Goal: Task Accomplishment & Management: Manage account settings

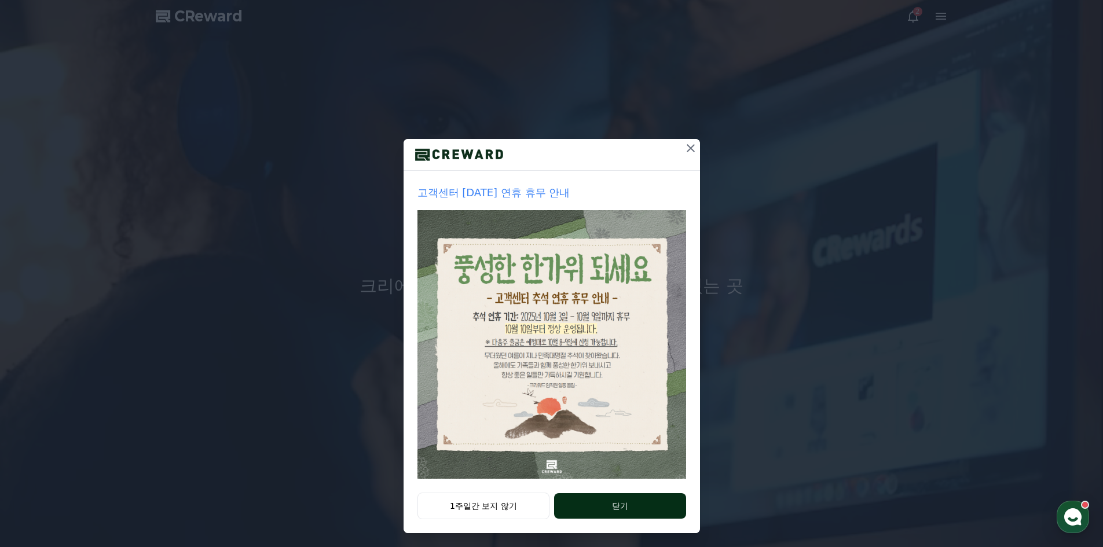
click at [603, 497] on button "닫기" at bounding box center [619, 505] width 131 height 25
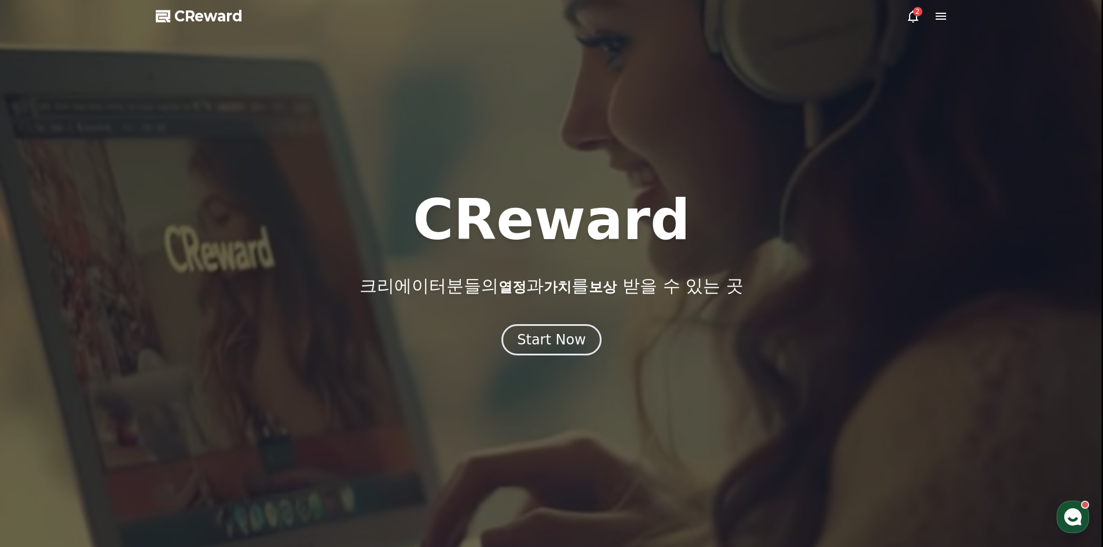
click at [569, 370] on div at bounding box center [551, 273] width 1103 height 547
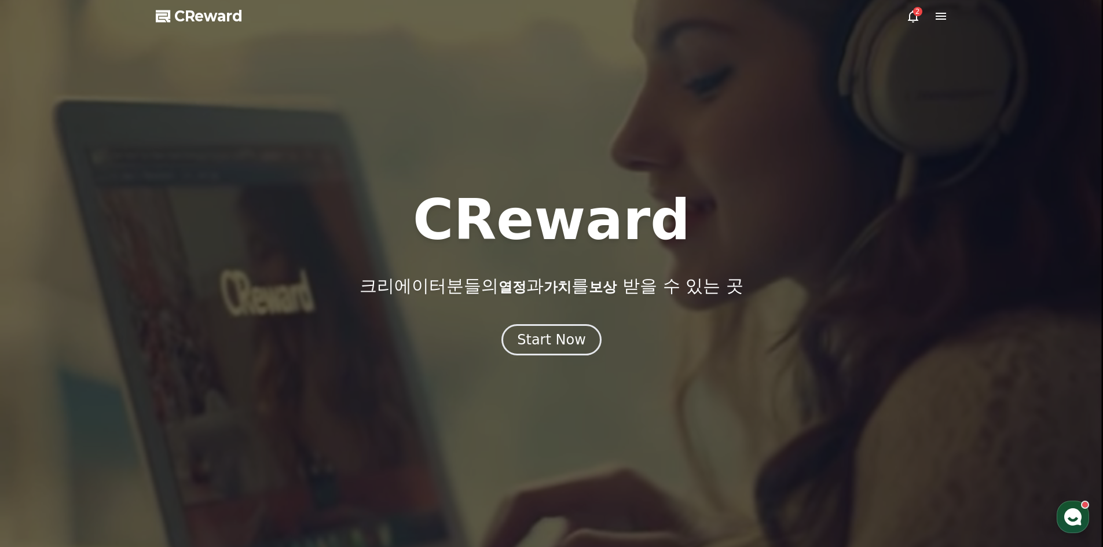
click at [564, 360] on div at bounding box center [551, 273] width 1103 height 547
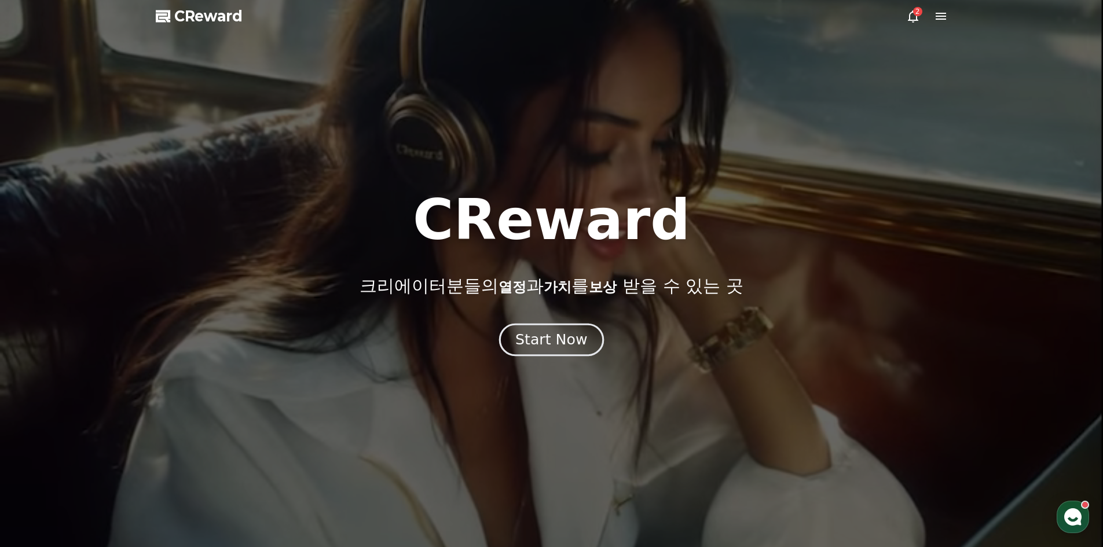
click at [559, 343] on div "Start Now" at bounding box center [551, 340] width 72 height 20
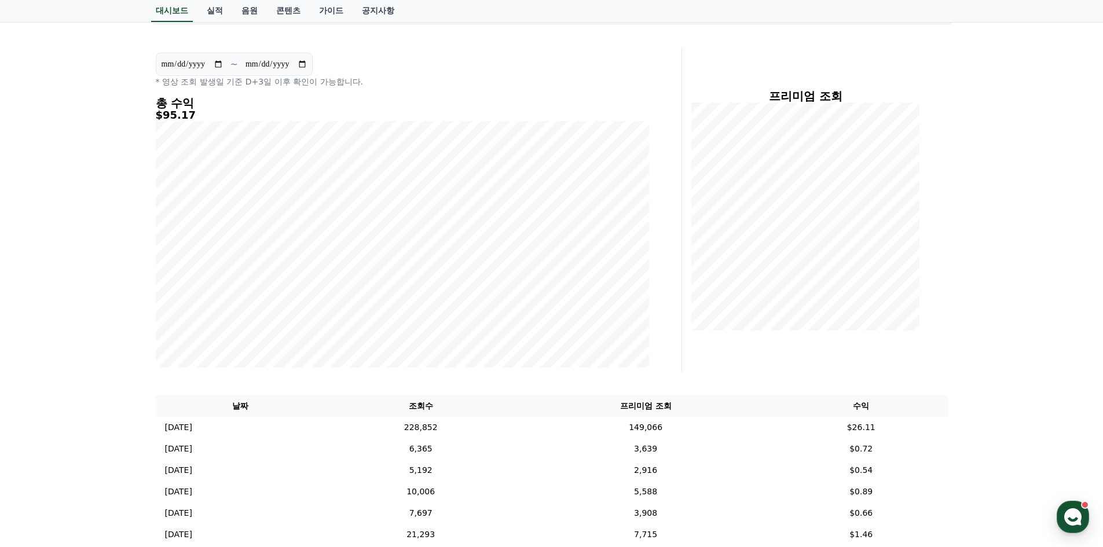
scroll to position [58, 0]
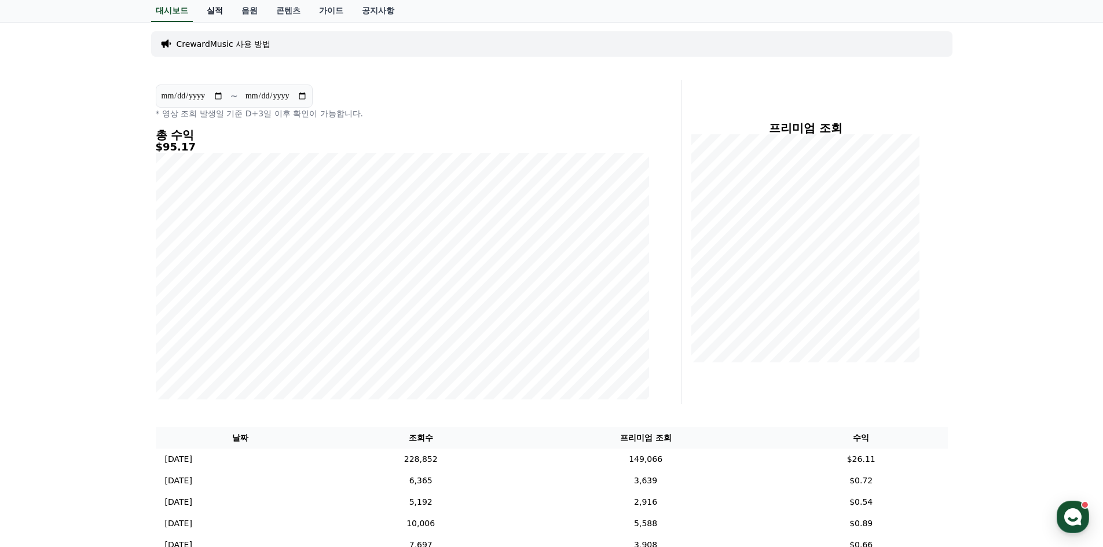
click at [215, 1] on link "실적" at bounding box center [214, 11] width 35 height 22
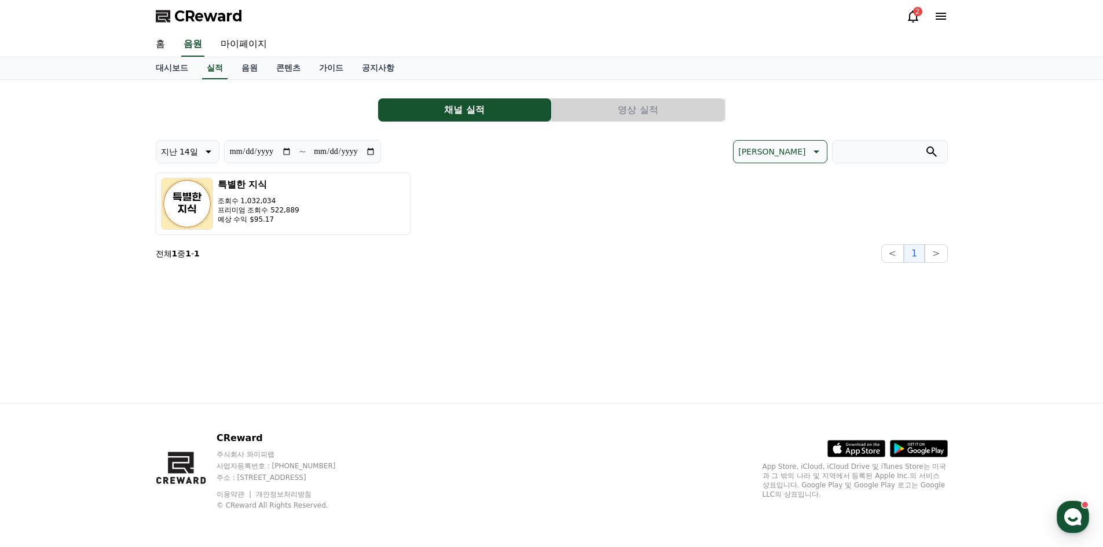
click at [641, 100] on button "영상 실적" at bounding box center [638, 109] width 173 height 23
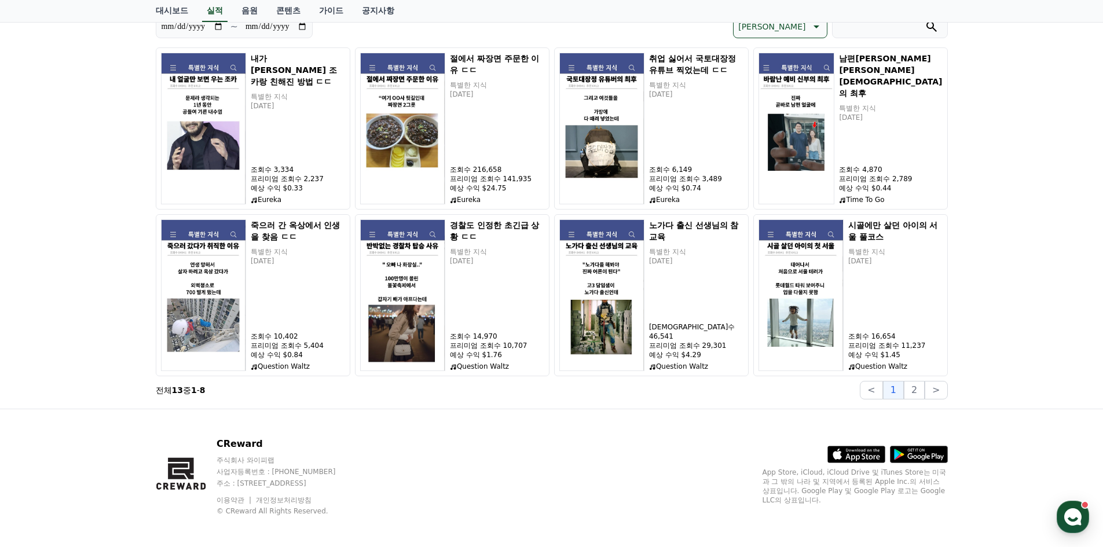
scroll to position [131, 0]
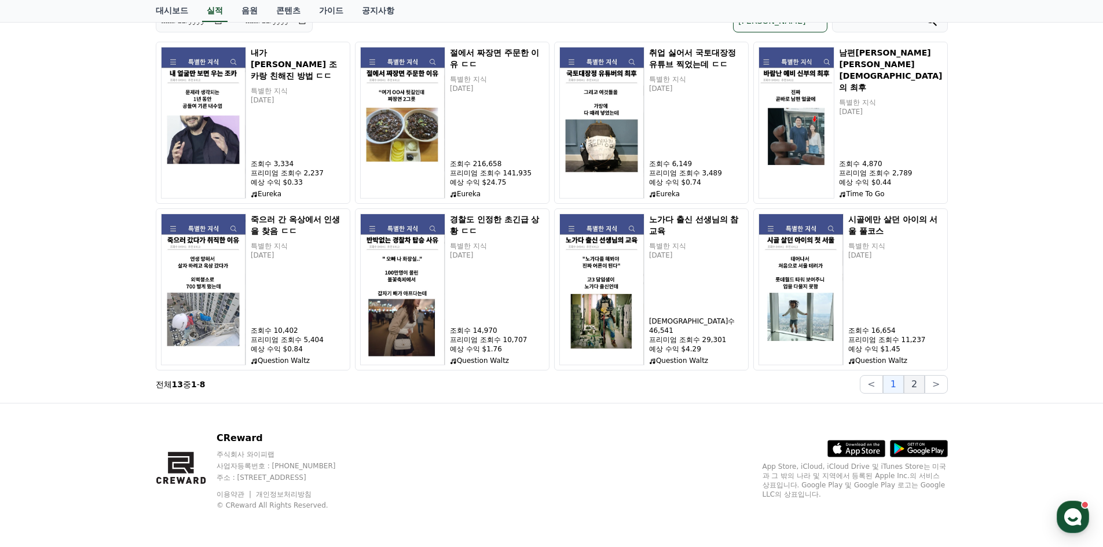
click at [923, 380] on button "2" at bounding box center [914, 384] width 21 height 19
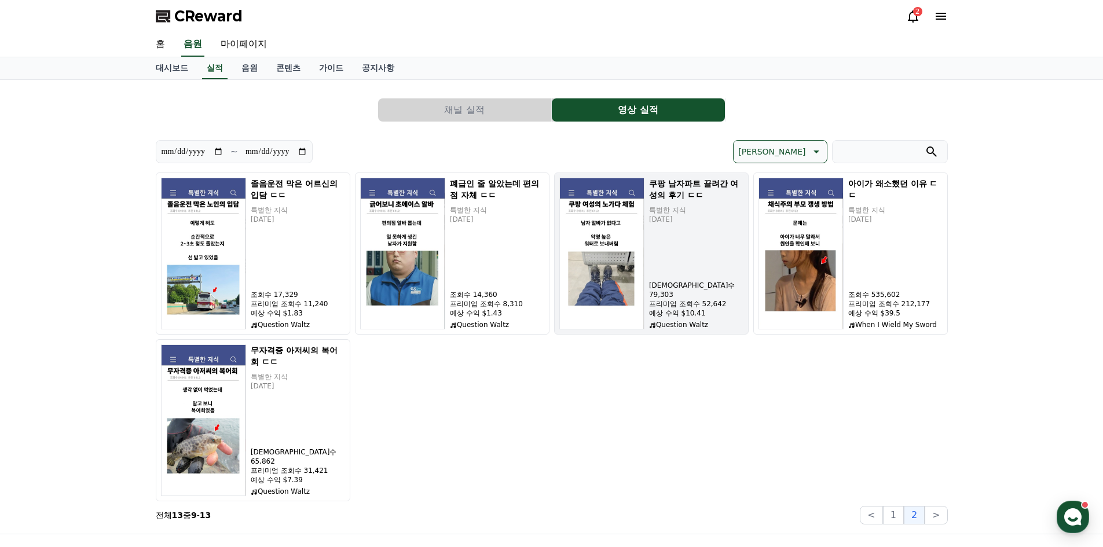
click at [579, 286] on img "button" at bounding box center [601, 254] width 85 height 152
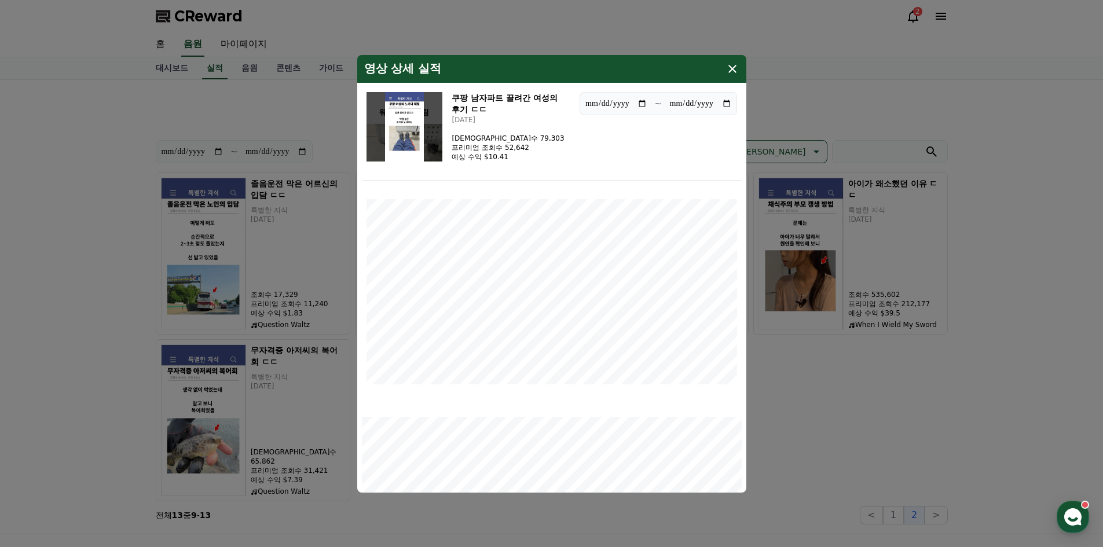
click at [727, 63] on icon "modal" at bounding box center [733, 69] width 14 height 14
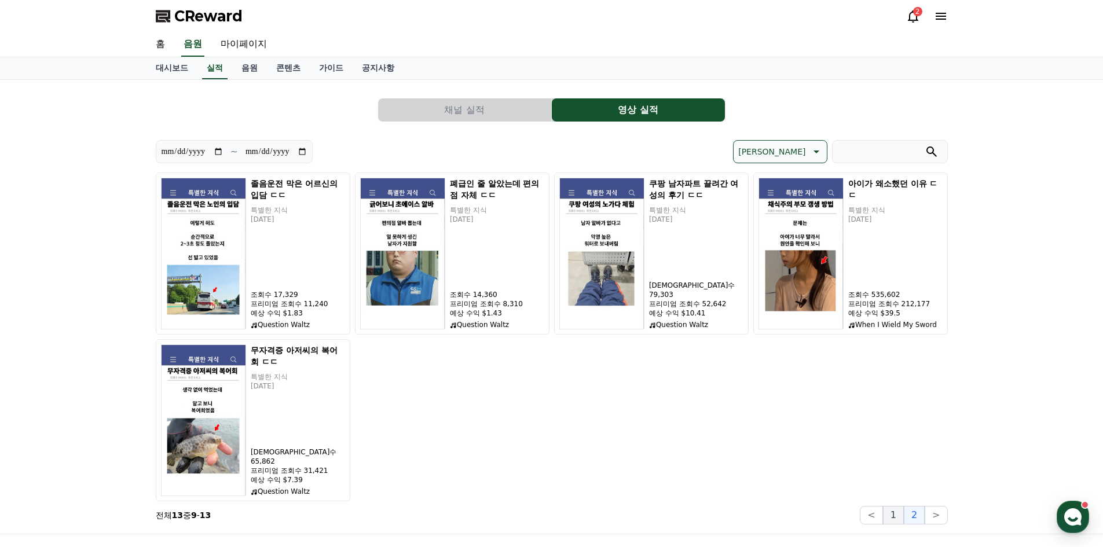
click at [889, 508] on button "1" at bounding box center [893, 515] width 21 height 19
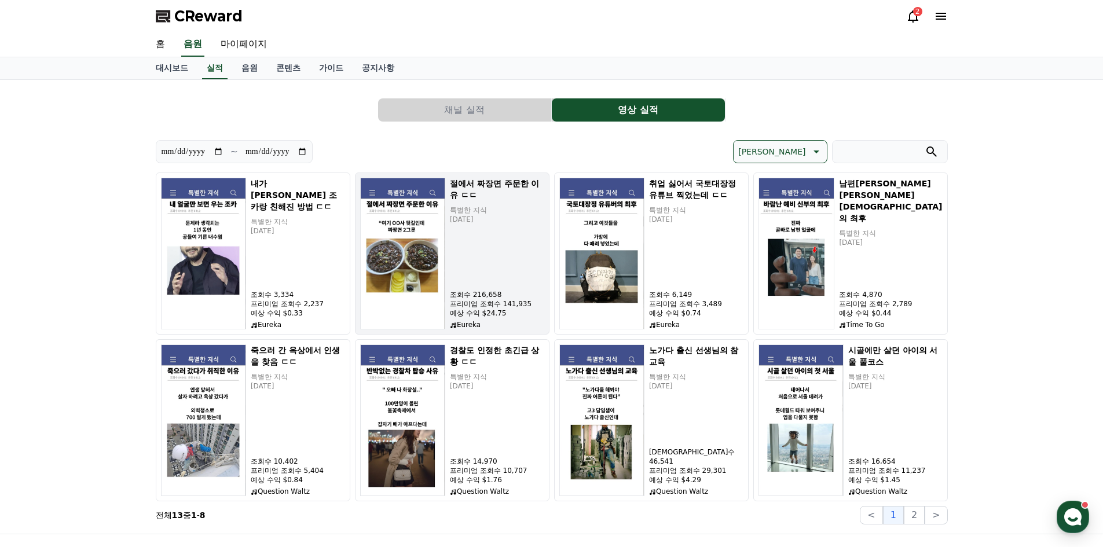
click at [361, 287] on img "button" at bounding box center [402, 254] width 85 height 152
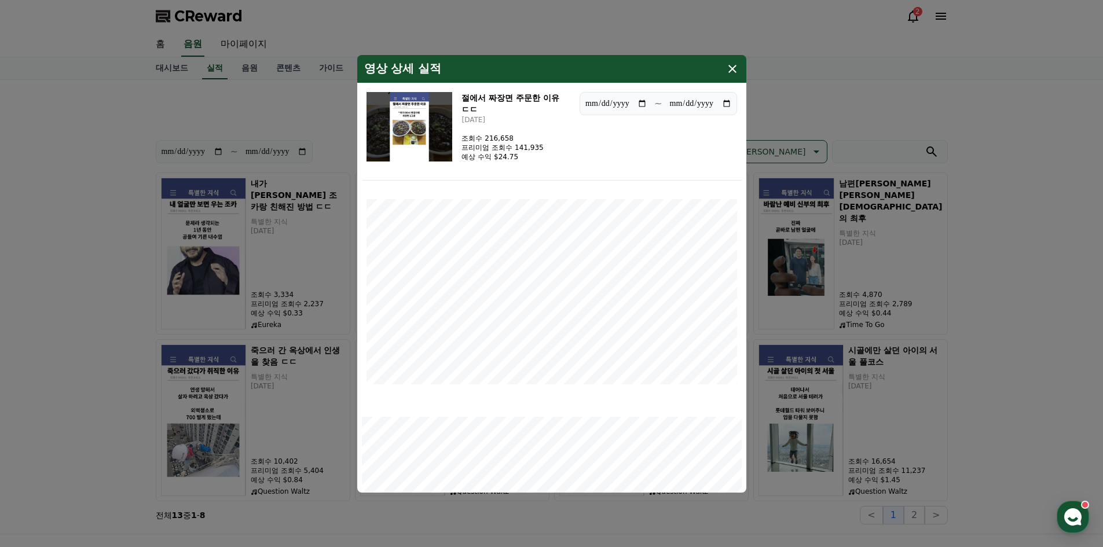
click at [735, 72] on icon "modal" at bounding box center [733, 69] width 8 height 8
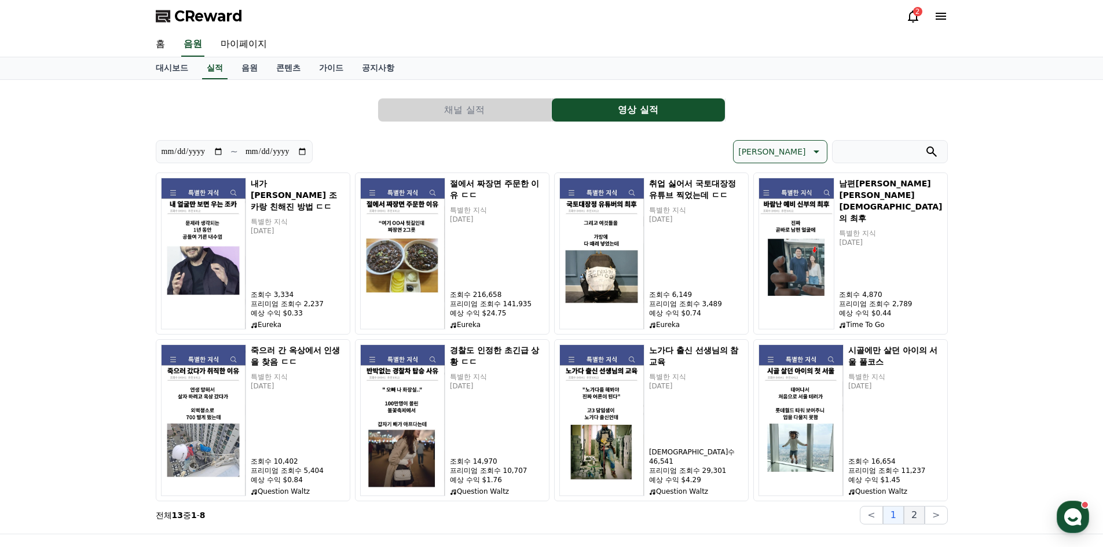
click at [925, 512] on button "2" at bounding box center [914, 515] width 21 height 19
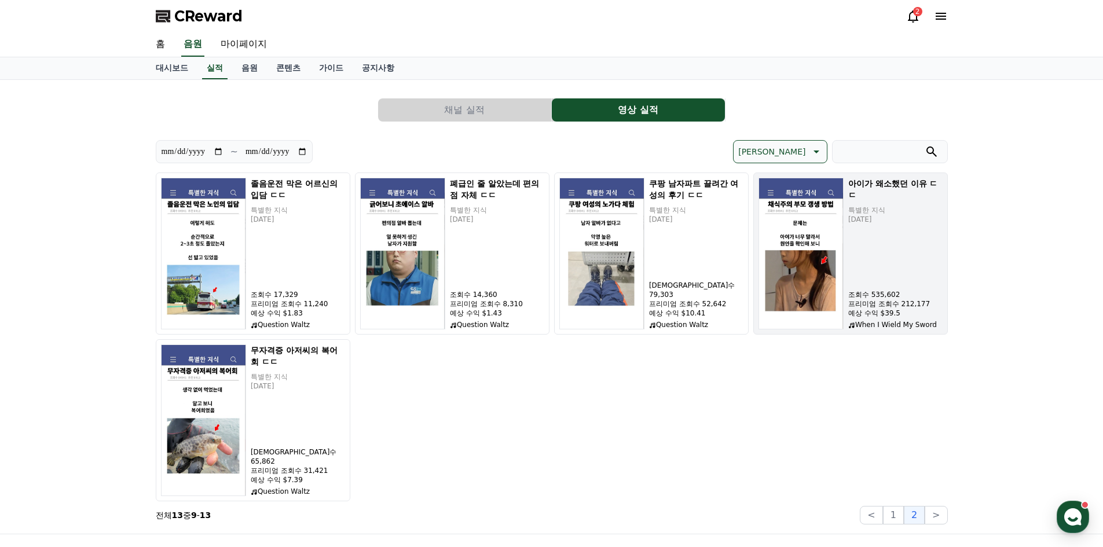
click at [830, 277] on img "button" at bounding box center [801, 254] width 85 height 152
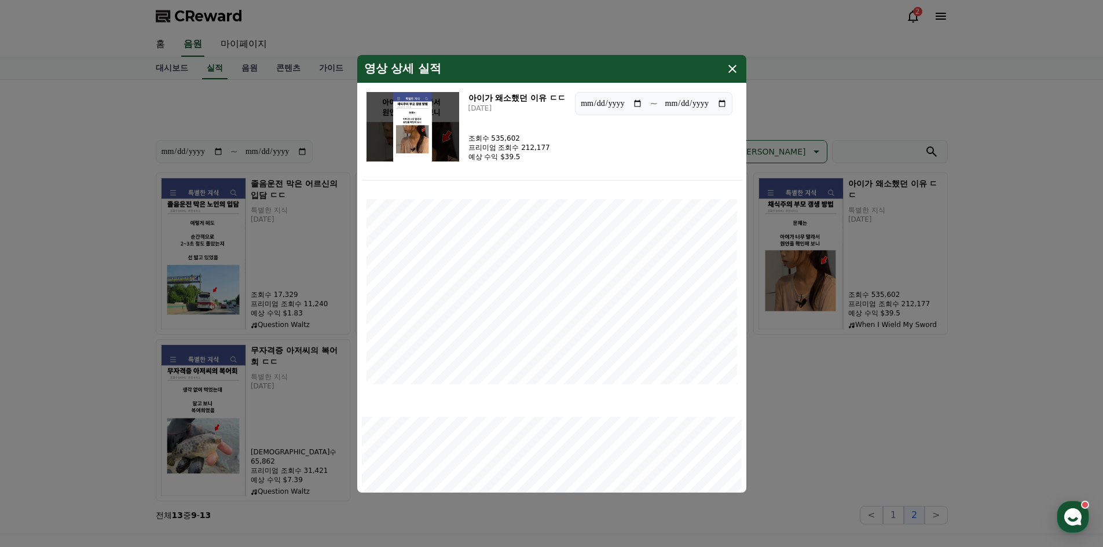
click at [737, 67] on icon "modal" at bounding box center [733, 69] width 14 height 14
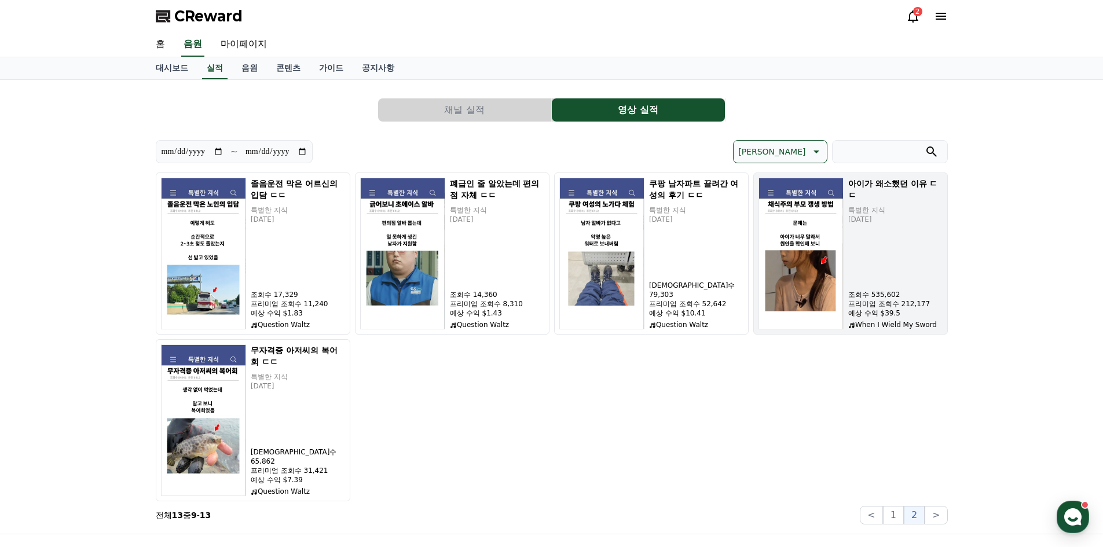
click at [852, 250] on div "아이가 왜소했던 이유 ㄷㄷ 특별한 지식 [DATE] 조회수 535,602 프리미엄 조회수 212,177 예상 수익 $39.5 When I Wi…" at bounding box center [895, 254] width 94 height 152
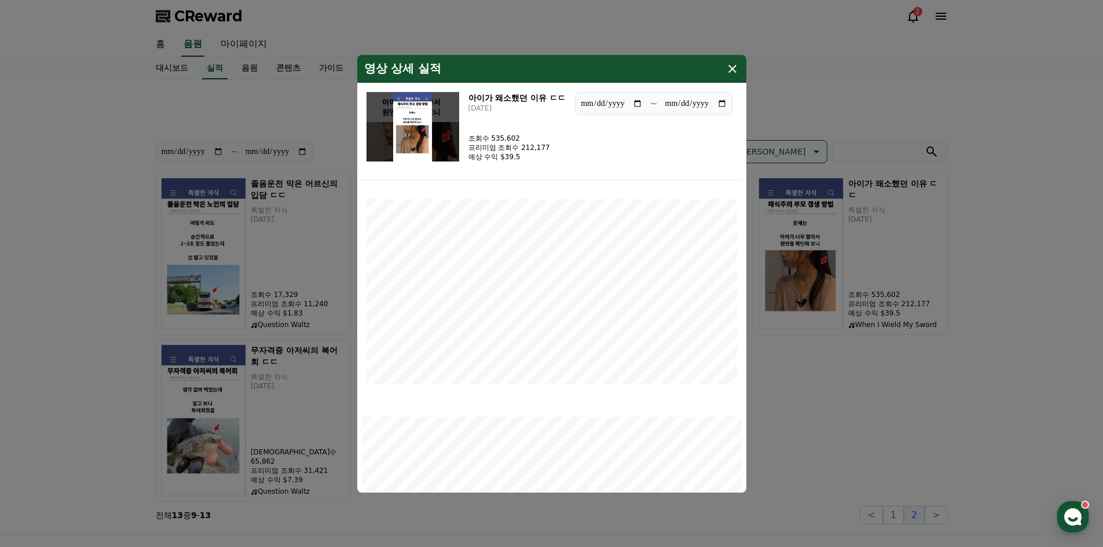
click at [740, 72] on div "영상 상세 실적" at bounding box center [551, 69] width 389 height 28
click at [731, 64] on icon "modal" at bounding box center [733, 69] width 14 height 14
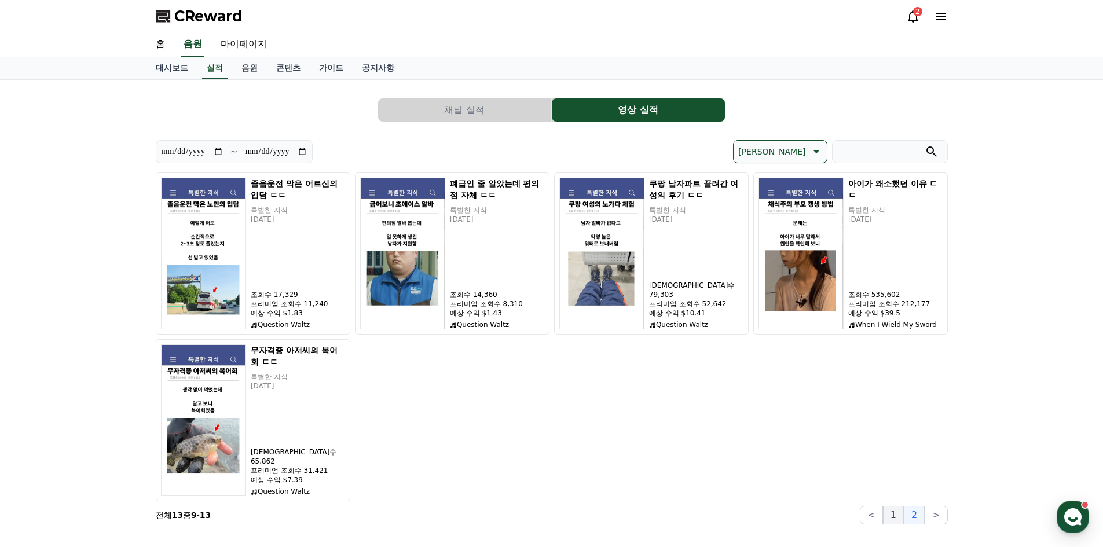
click at [891, 515] on button "1" at bounding box center [893, 515] width 21 height 19
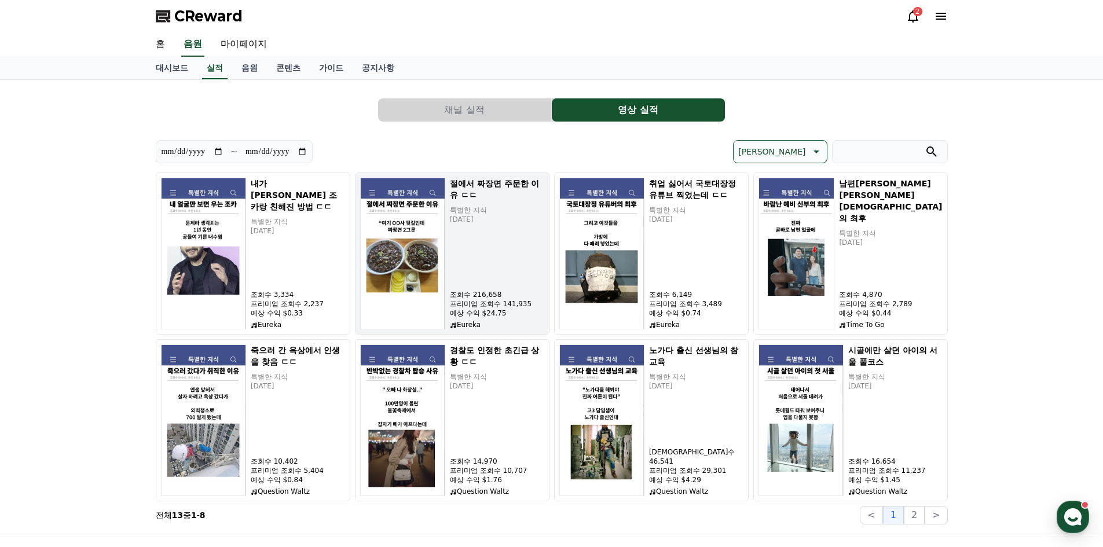
click at [399, 264] on img "button" at bounding box center [402, 254] width 85 height 152
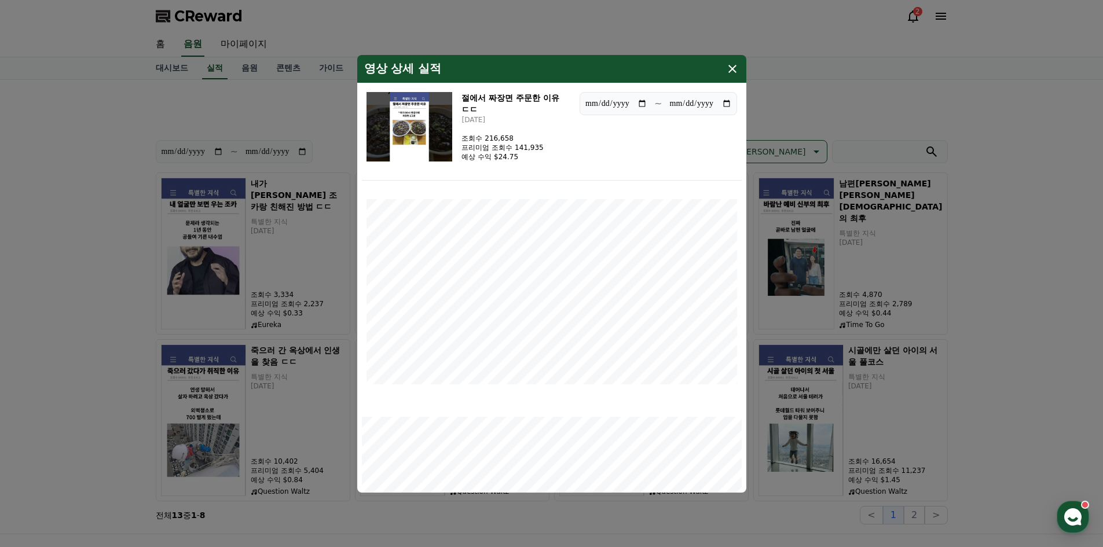
click at [735, 73] on icon "modal" at bounding box center [733, 69] width 14 height 14
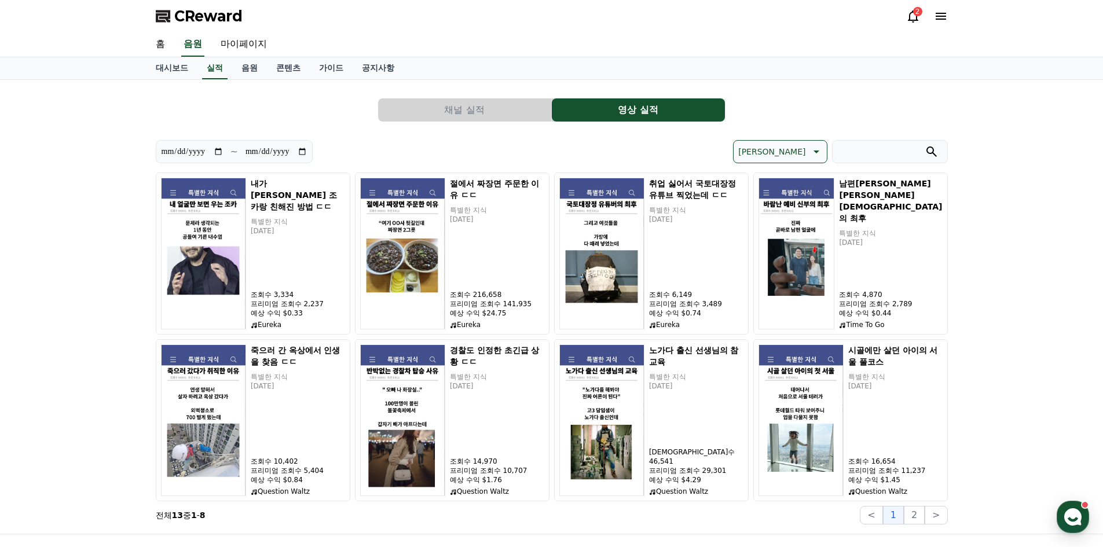
click at [913, 12] on icon at bounding box center [913, 16] width 10 height 12
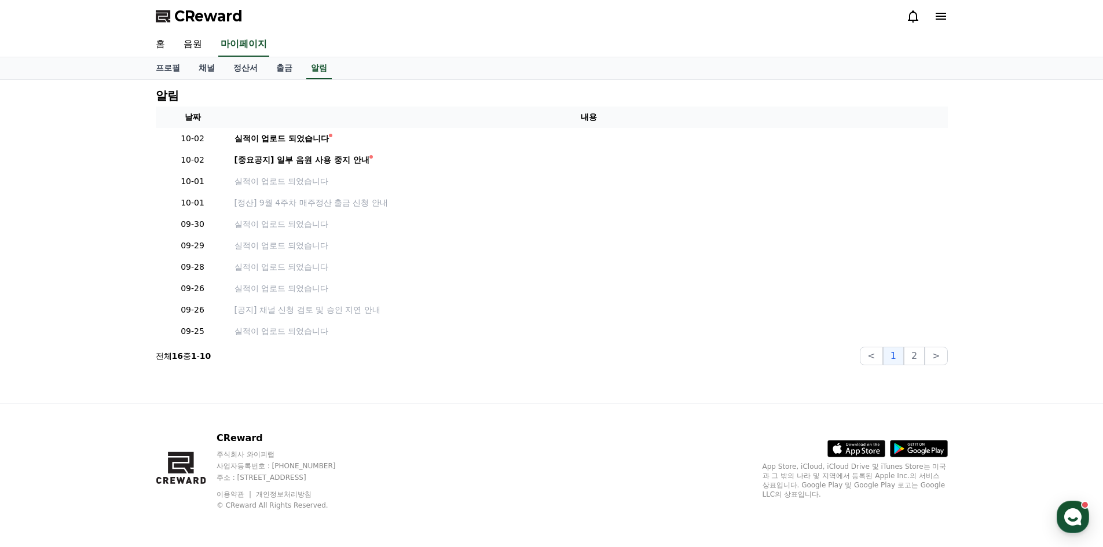
drag, startPoint x: 207, startPoint y: 61, endPoint x: 190, endPoint y: 69, distance: 18.9
click at [207, 61] on link "채널" at bounding box center [206, 68] width 35 height 22
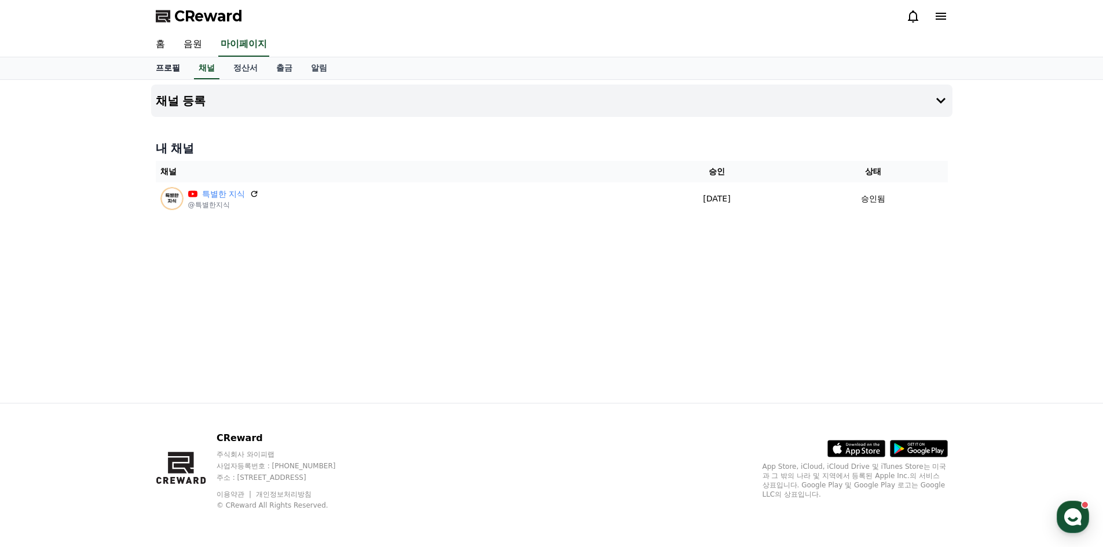
click at [177, 74] on link "프로필" at bounding box center [168, 68] width 43 height 22
select select "**********"
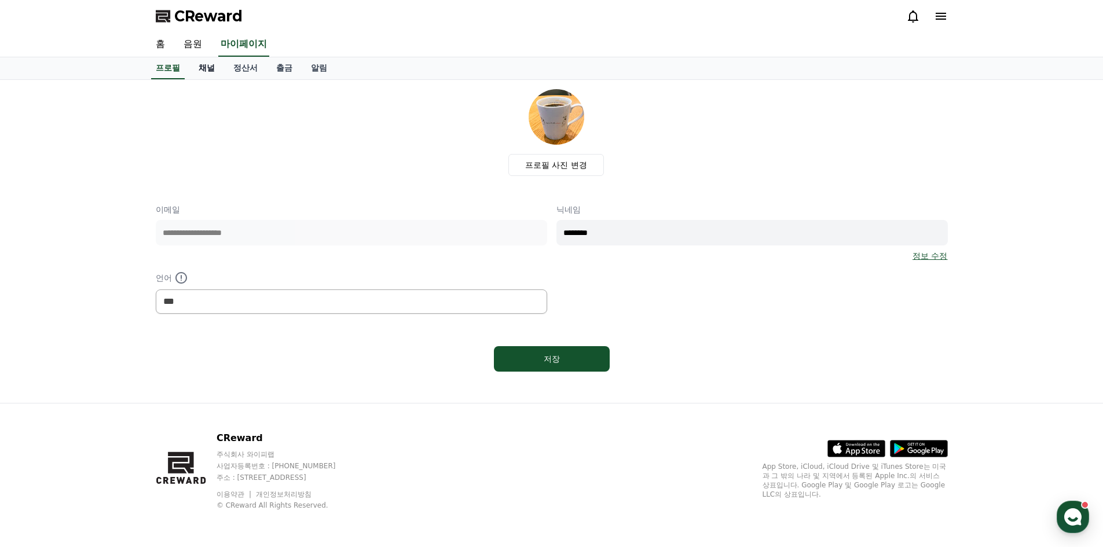
click at [218, 72] on link "채널" at bounding box center [206, 68] width 35 height 22
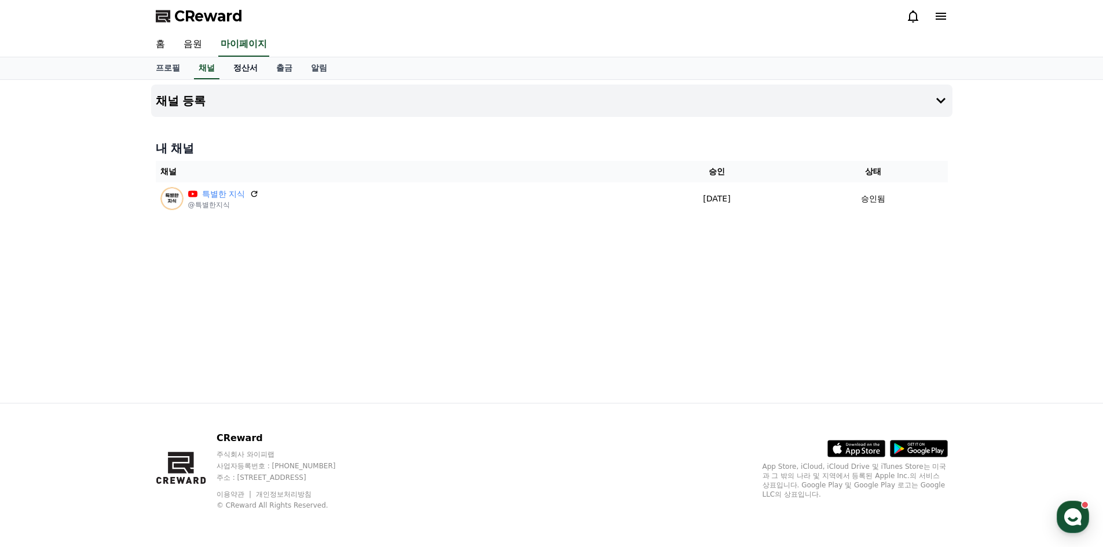
click at [243, 65] on link "정산서" at bounding box center [245, 68] width 43 height 22
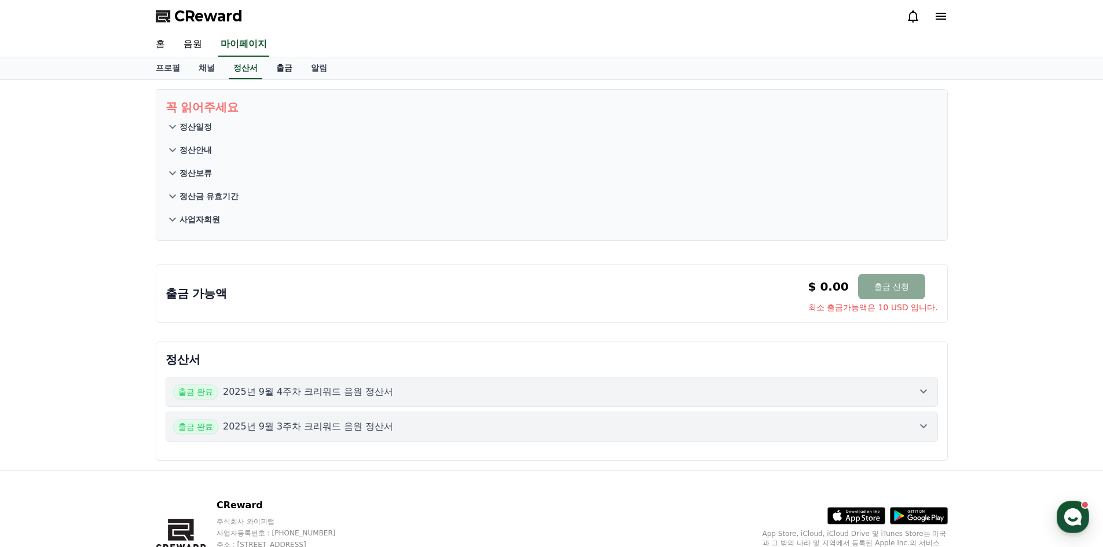
click at [288, 72] on link "출금" at bounding box center [284, 68] width 35 height 22
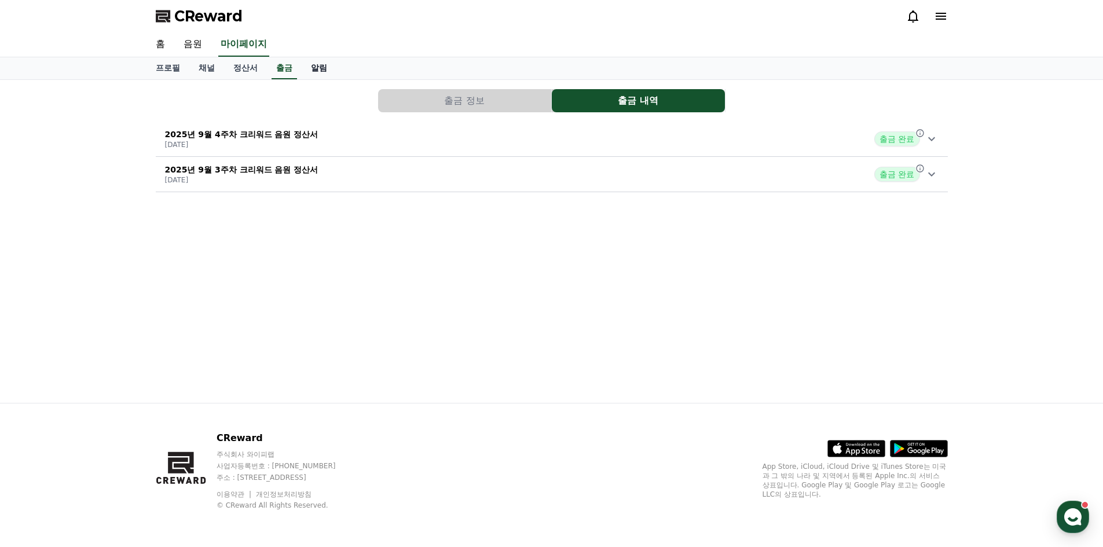
click at [312, 68] on link "알림" at bounding box center [319, 68] width 35 height 22
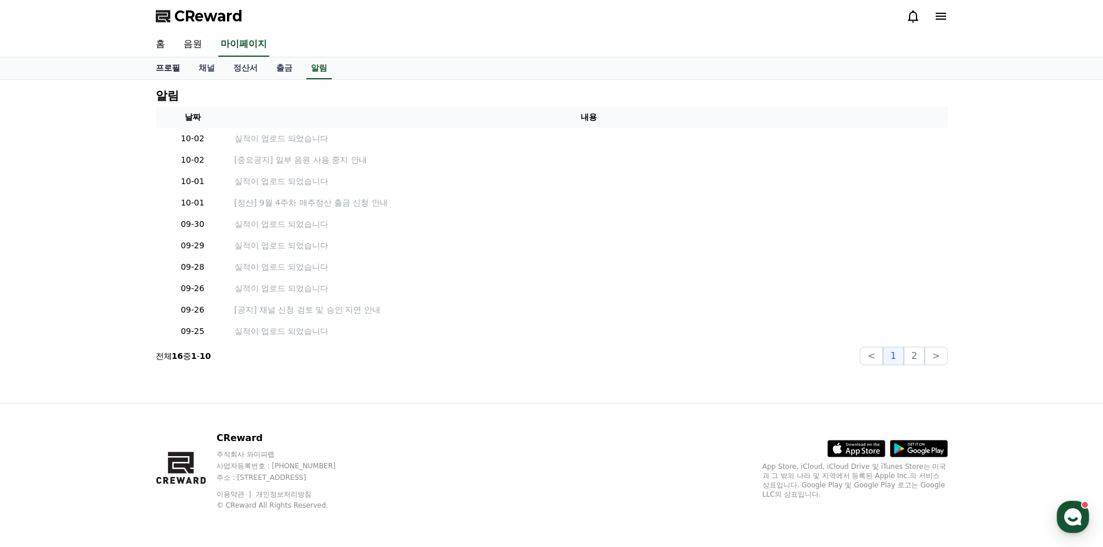
click at [166, 69] on link "프로필" at bounding box center [168, 68] width 43 height 22
select select "**********"
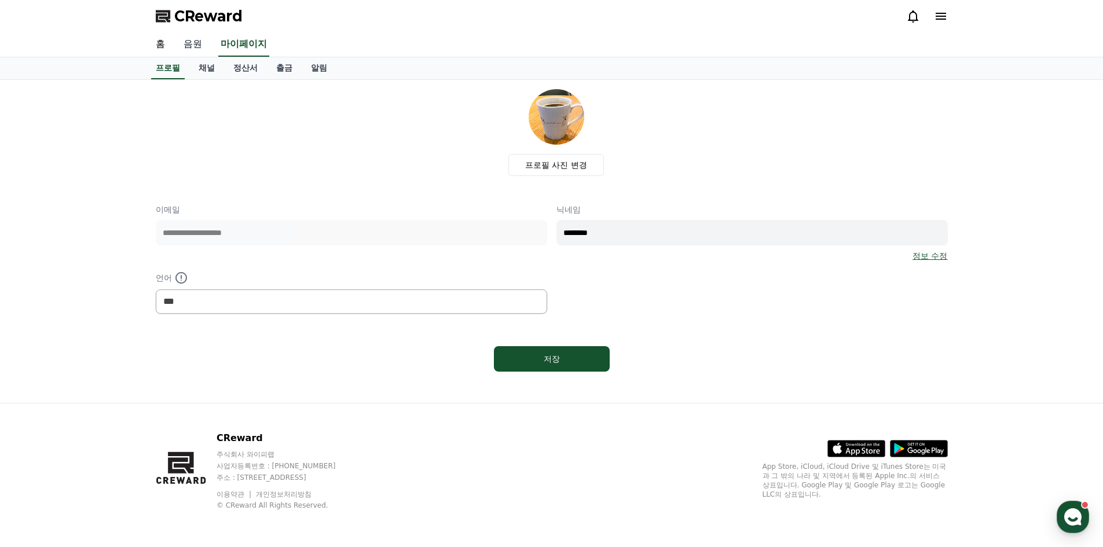
click at [186, 39] on link "음원" at bounding box center [192, 44] width 37 height 24
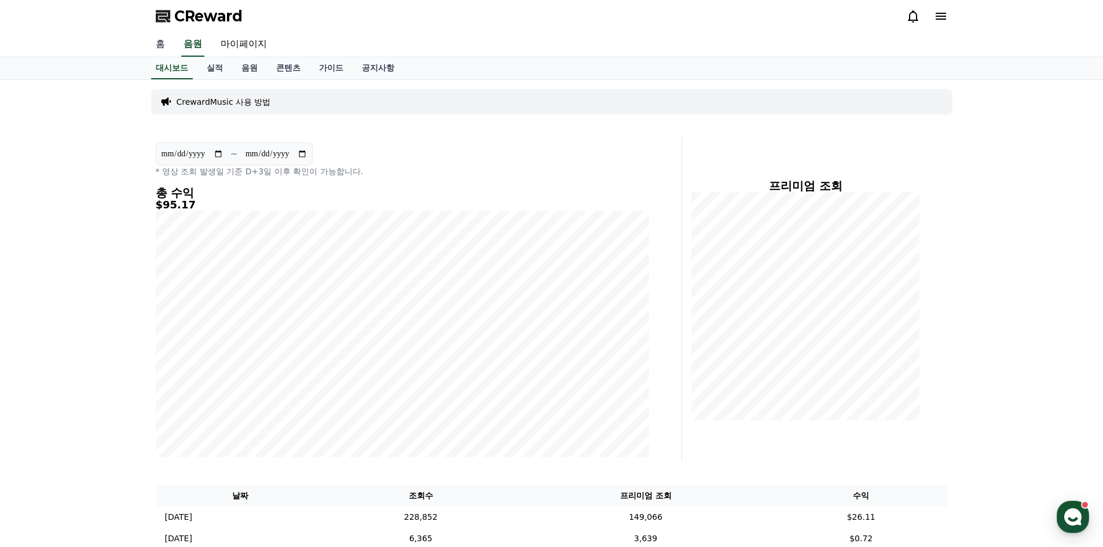
click at [167, 40] on link "홈" at bounding box center [161, 44] width 28 height 24
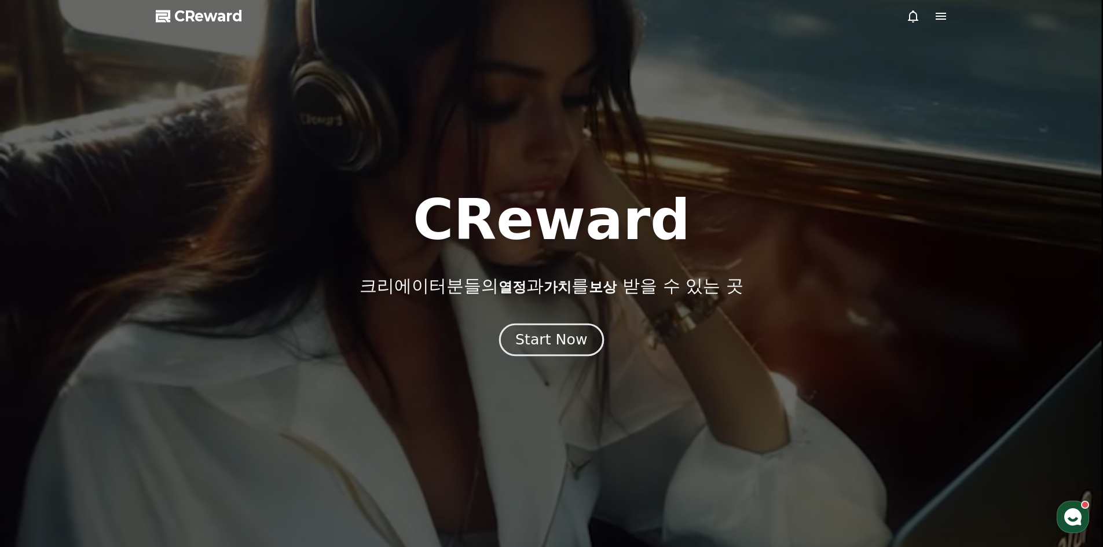
click at [543, 352] on button "Start Now" at bounding box center [551, 339] width 105 height 33
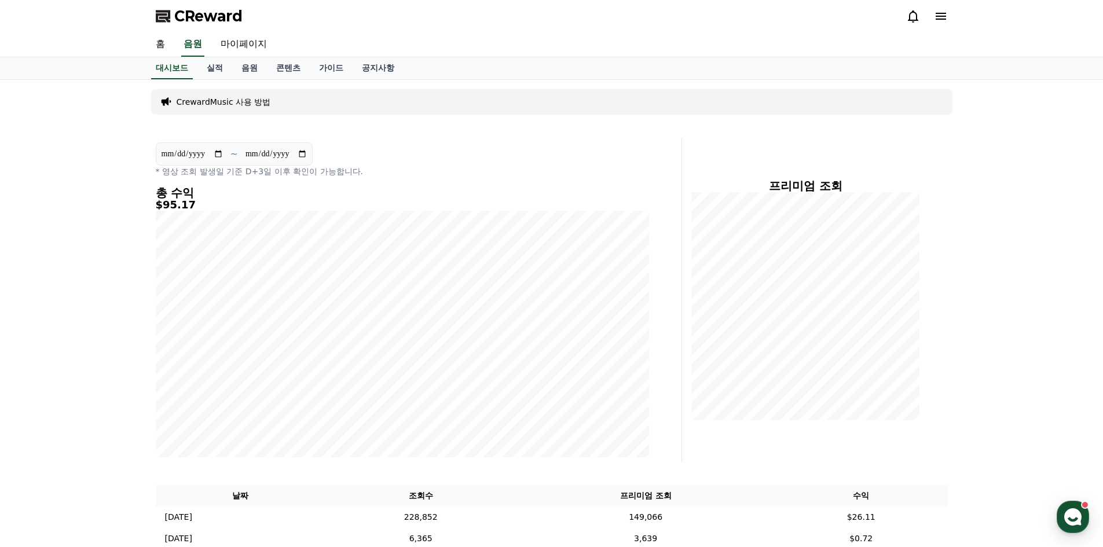
click at [236, 160] on p "~" at bounding box center [234, 154] width 8 height 14
click at [221, 146] on section "**********" at bounding box center [234, 153] width 157 height 23
click at [220, 162] on section "**********" at bounding box center [234, 153] width 157 height 23
click at [219, 149] on input "**********" at bounding box center [192, 154] width 63 height 13
type input "**********"
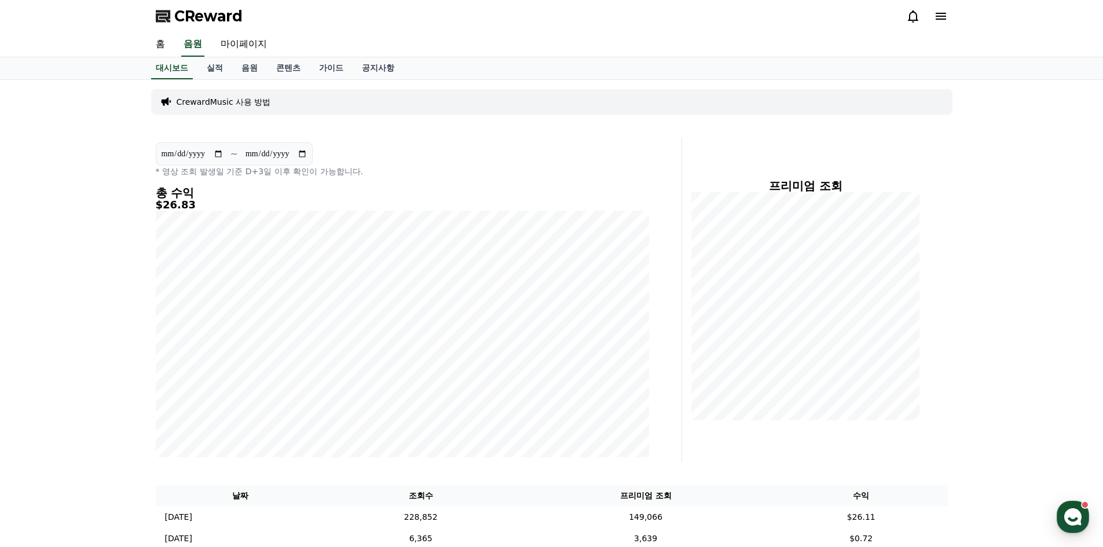
click at [696, 32] on div "CReward 홈 음원 마이페이지" at bounding box center [551, 28] width 1103 height 57
click at [924, 173] on div "프리미엄 조회" at bounding box center [820, 300] width 266 height 324
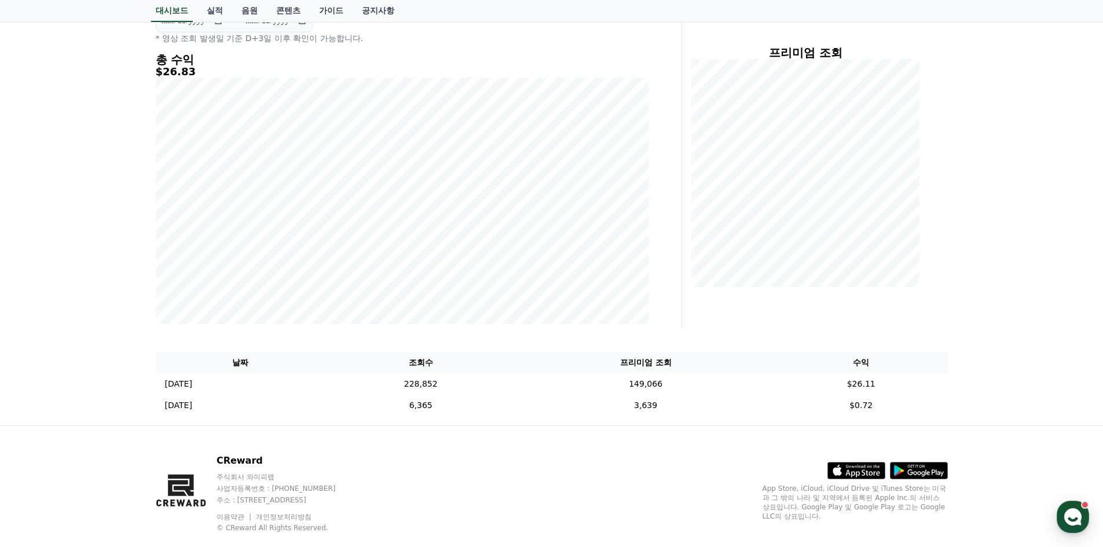
scroll to position [156, 0]
